Goal: Task Accomplishment & Management: Manage account settings

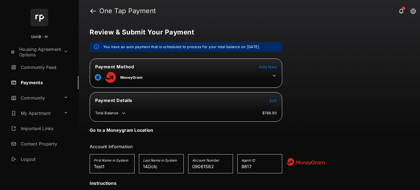
click at [276, 74] on icon at bounding box center [274, 75] width 5 height 5
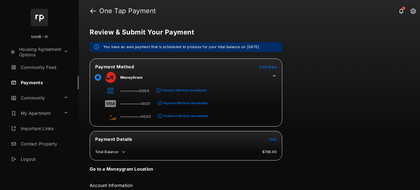
click at [276, 74] on icon at bounding box center [274, 75] width 5 height 5
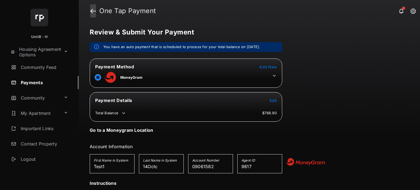
click at [90, 10] on link at bounding box center [93, 10] width 6 height 13
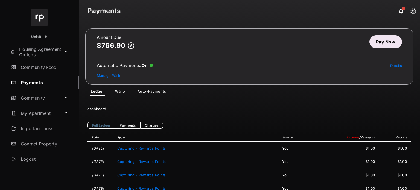
click at [386, 39] on link "Pay Now" at bounding box center [385, 41] width 33 height 13
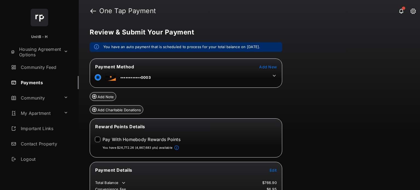
click at [276, 76] on icon at bounding box center [274, 75] width 5 height 5
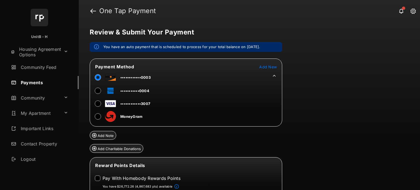
click at [276, 76] on icon at bounding box center [274, 75] width 5 height 5
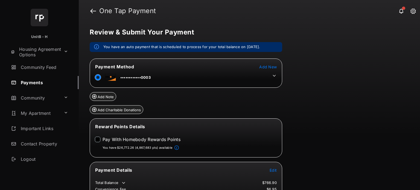
click at [274, 76] on icon at bounding box center [274, 75] width 5 height 5
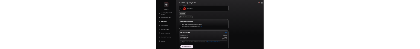
scroll to position [83, 0]
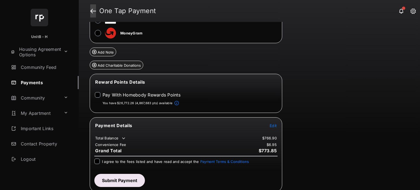
click at [92, 11] on link at bounding box center [93, 10] width 6 height 13
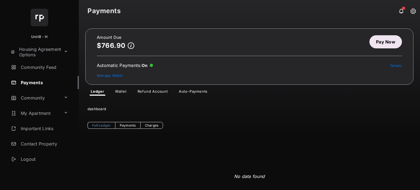
click at [122, 93] on link "Wallet" at bounding box center [121, 92] width 20 height 7
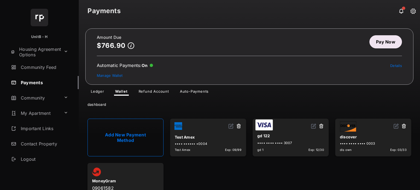
click at [126, 130] on link "Add New Payment Method" at bounding box center [125, 138] width 76 height 38
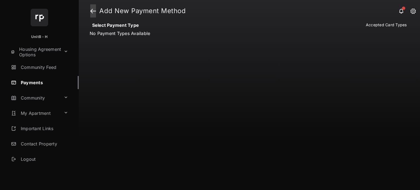
click at [95, 11] on link at bounding box center [93, 10] width 6 height 13
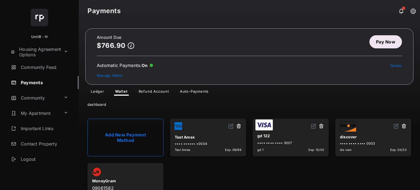
click at [139, 133] on link "Add New Payment Method" at bounding box center [125, 138] width 76 height 38
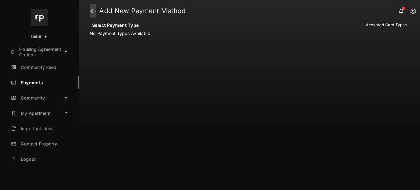
click at [95, 10] on link at bounding box center [93, 10] width 6 height 13
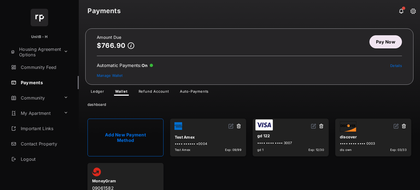
click at [147, 132] on link "Add New Payment Method" at bounding box center [125, 138] width 76 height 38
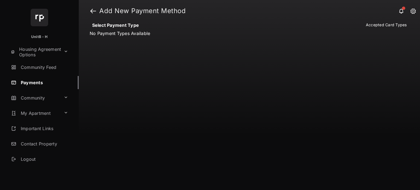
click at [98, 7] on header "Add New Payment Method" at bounding box center [249, 11] width 341 height 22
click at [94, 10] on link at bounding box center [93, 10] width 6 height 13
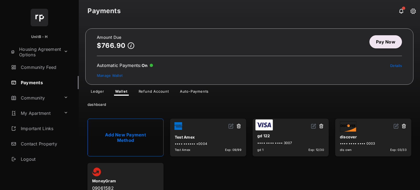
click at [189, 186] on ul "Add New Payment Method Test Amex •••• •••••• •0004 Test Amex Exp: [CREDIT_CARD_…" at bounding box center [249, 159] width 330 height 89
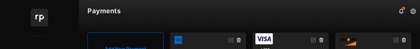
scroll to position [86, 0]
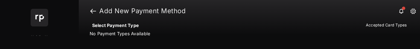
click at [96, 11] on h1 "Add New Payment Method" at bounding box center [253, 11] width 315 height 7
click at [93, 12] on link at bounding box center [93, 10] width 6 height 13
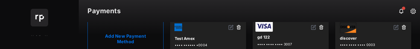
scroll to position [100, 0]
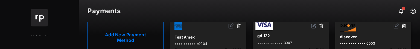
click at [124, 38] on link "Add New Payment Method" at bounding box center [125, 37] width 76 height 38
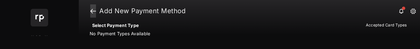
click at [92, 14] on link at bounding box center [93, 10] width 6 height 13
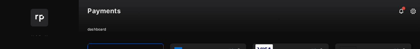
scroll to position [79, 0]
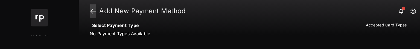
click at [92, 8] on link at bounding box center [93, 10] width 6 height 13
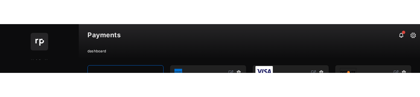
scroll to position [82, 0]
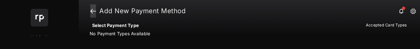
click at [93, 13] on link at bounding box center [93, 10] width 6 height 13
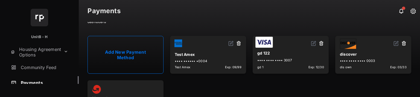
scroll to position [103, 0]
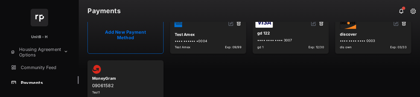
click at [135, 43] on link "Add New Payment Method" at bounding box center [125, 35] width 76 height 38
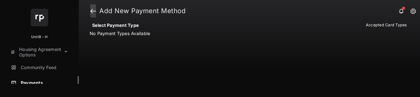
click at [94, 10] on link at bounding box center [93, 10] width 6 height 13
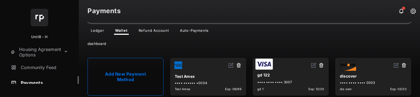
scroll to position [62, 0]
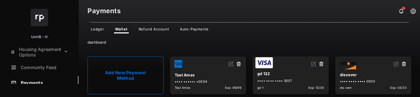
click at [131, 69] on link "Add New Payment Method" at bounding box center [125, 75] width 76 height 38
